Goal: Obtain resource: Download file/media

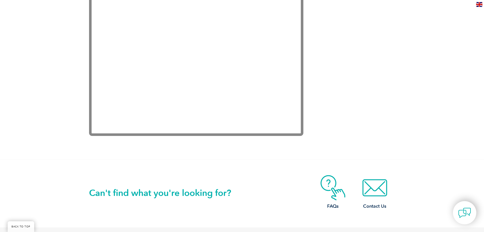
scroll to position [902, 0]
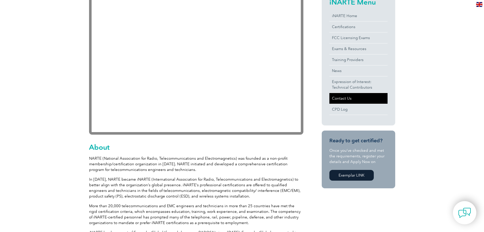
scroll to position [9, 0]
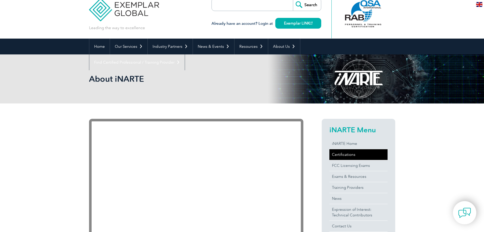
click at [341, 152] on link "Certifications" at bounding box center [358, 154] width 58 height 11
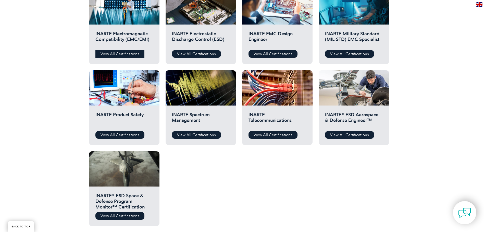
scroll to position [127, 0]
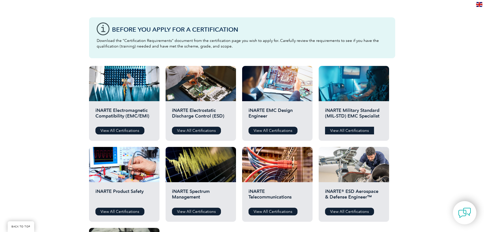
click at [337, 132] on link "View All Certifications" at bounding box center [349, 130] width 49 height 8
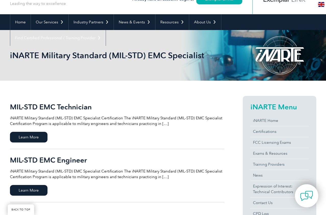
scroll to position [76, 0]
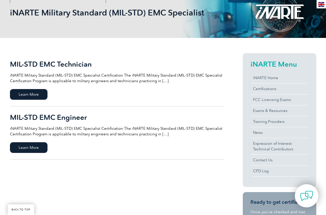
click at [161, 135] on p "iNARTE Military Standard (MIL-STD) EMC Specialist Certification The iNARTE Mili…" at bounding box center [117, 131] width 214 height 11
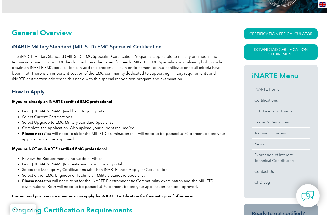
scroll to position [102, 0]
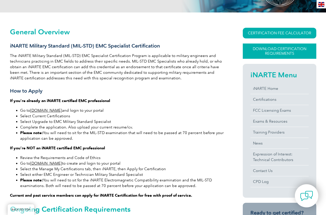
click at [276, 53] on link "Download Certification Requirements" at bounding box center [278, 51] width 73 height 15
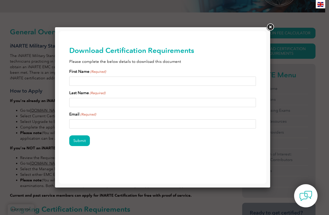
click at [123, 82] on input "First Name (Required)" at bounding box center [162, 81] width 187 height 9
type input "j"
type input "[PERSON_NAME]"
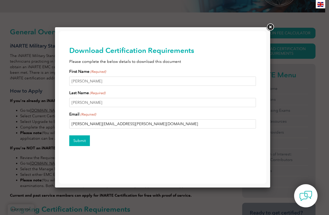
type input "[PERSON_NAME][EMAIL_ADDRESS][PERSON_NAME][DOMAIN_NAME]"
click at [79, 138] on input "Submit" at bounding box center [79, 141] width 21 height 11
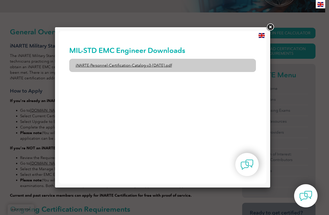
click at [115, 64] on link "iNARTE-Personnel-Certification-Catalog-v3-[DATE].pdf" at bounding box center [162, 65] width 187 height 13
